Goal: Find specific page/section: Find specific page/section

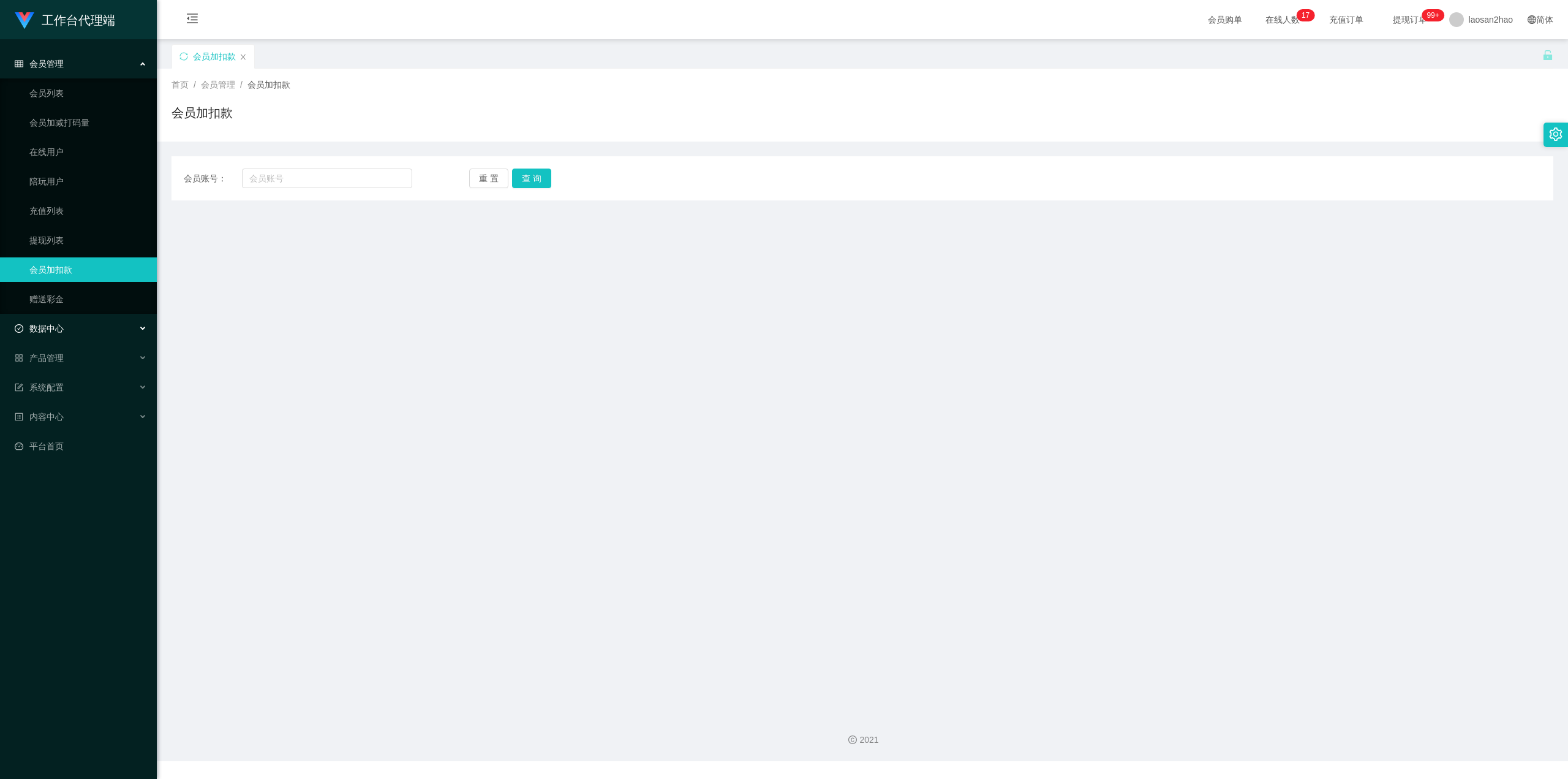
click at [82, 329] on div "数据中心" at bounding box center [78, 328] width 157 height 25
click at [56, 417] on span "产品管理" at bounding box center [39, 417] width 49 height 10
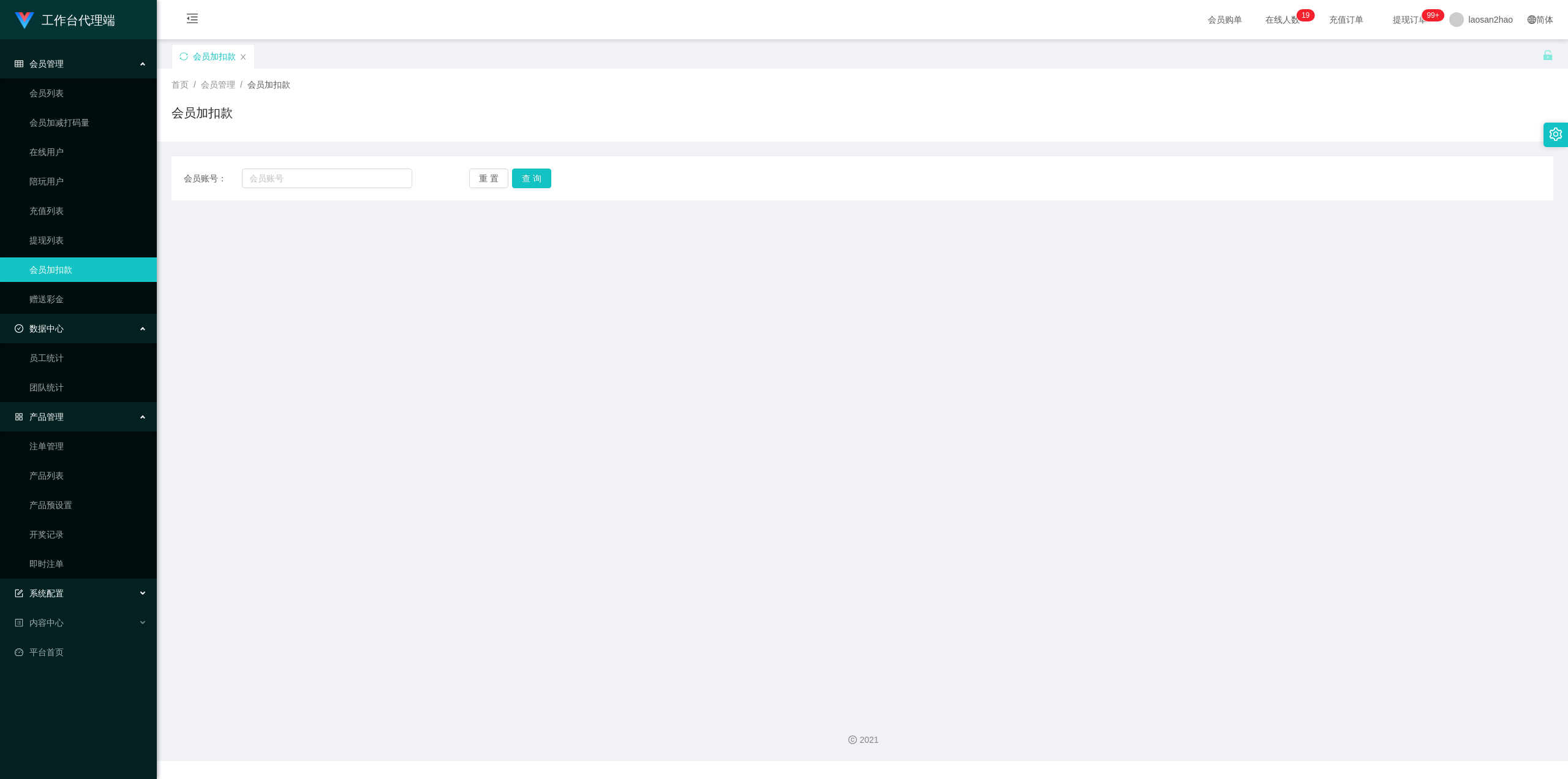
click at [83, 595] on div "系统配置" at bounding box center [78, 593] width 157 height 25
click at [73, 710] on div "内容中心" at bounding box center [78, 710] width 157 height 25
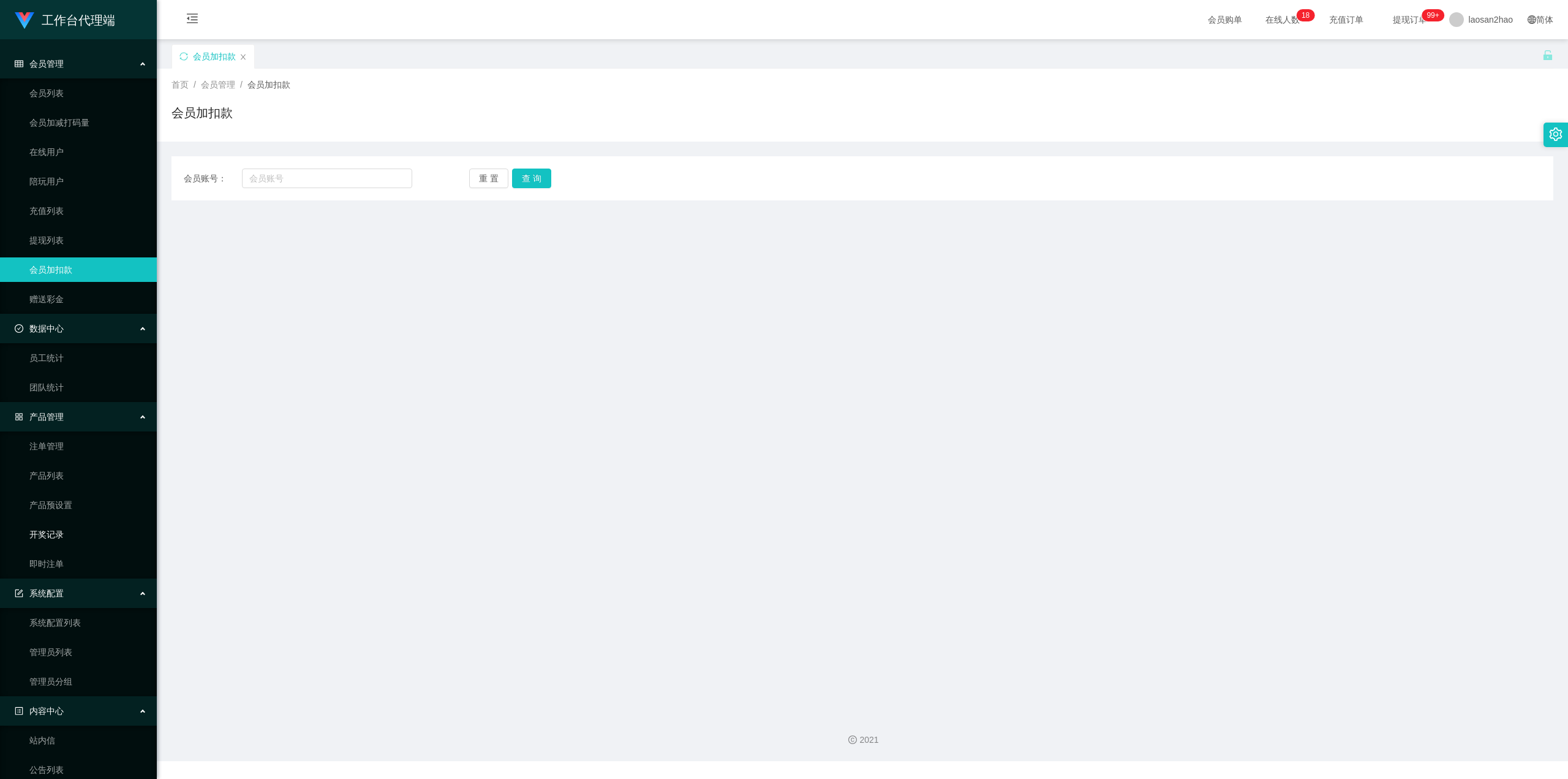
click at [72, 532] on link "开奖记录" at bounding box center [88, 534] width 118 height 25
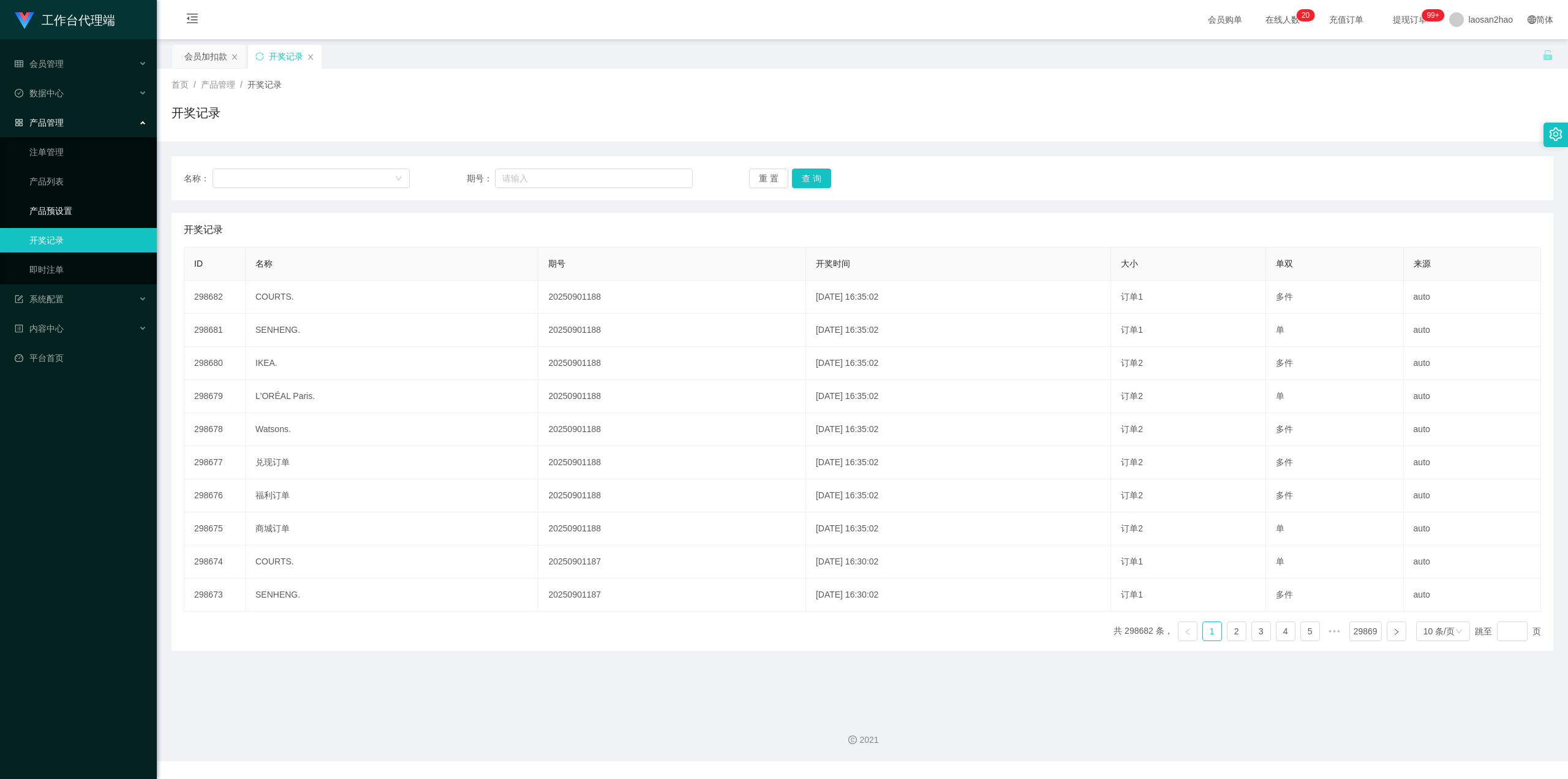
click at [80, 203] on link "产品预设置" at bounding box center [88, 210] width 118 height 25
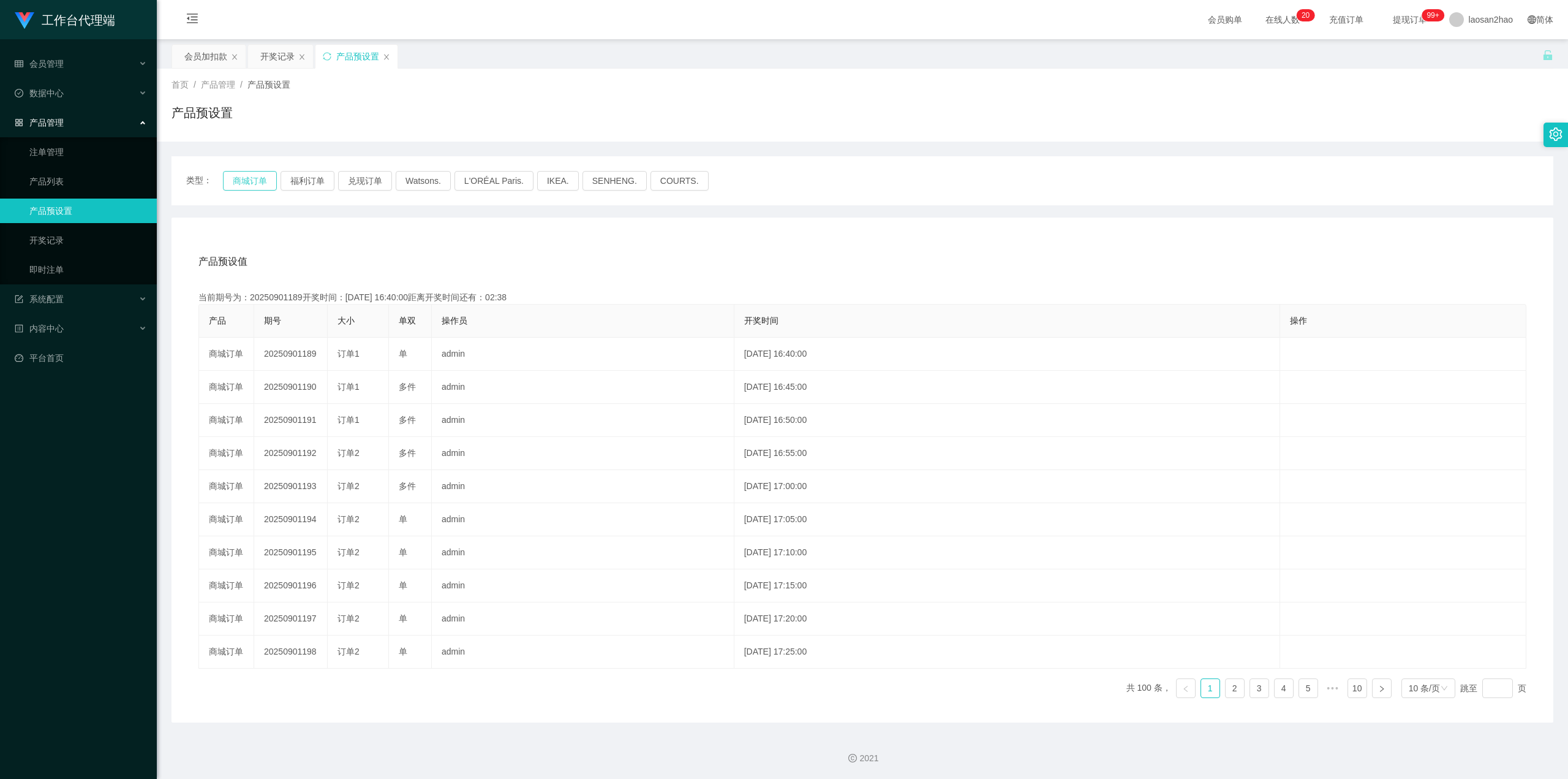
click at [234, 179] on button "商城订单" at bounding box center [250, 181] width 54 height 20
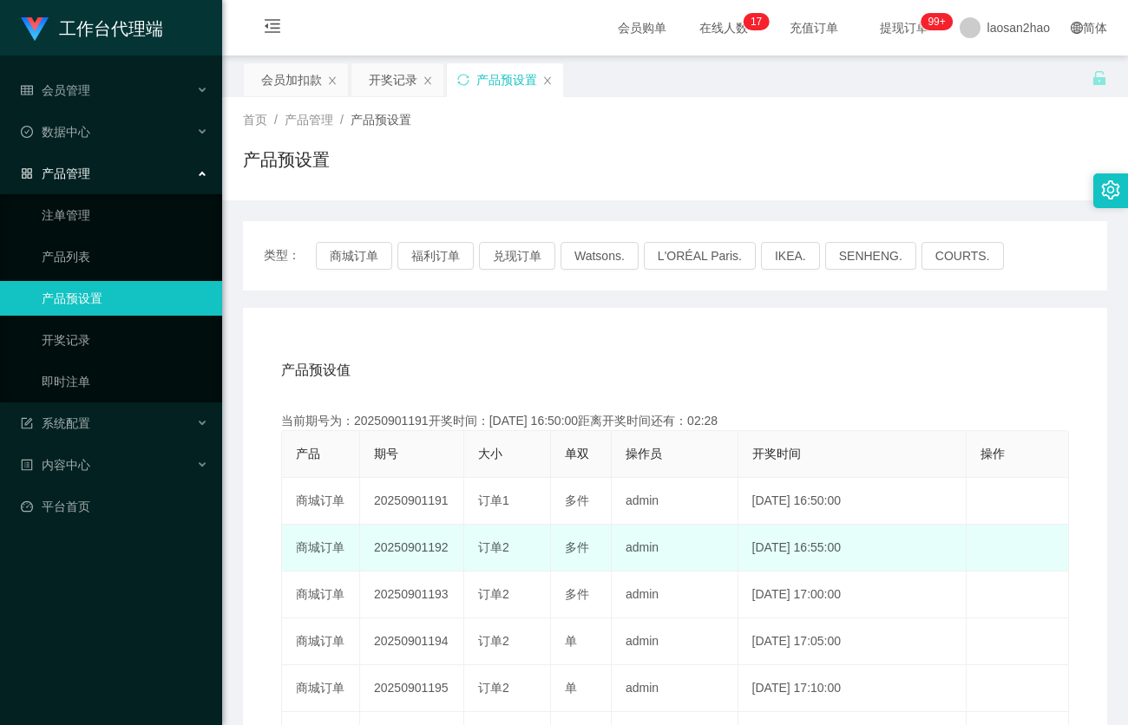
drag, startPoint x: 475, startPoint y: 551, endPoint x: 543, endPoint y: 546, distance: 67.9
click at [543, 546] on td "订单2" at bounding box center [507, 548] width 87 height 47
click at [738, 545] on td "[DATE] 16:55:00" at bounding box center [852, 548] width 228 height 47
